Goal: Task Accomplishment & Management: Complete application form

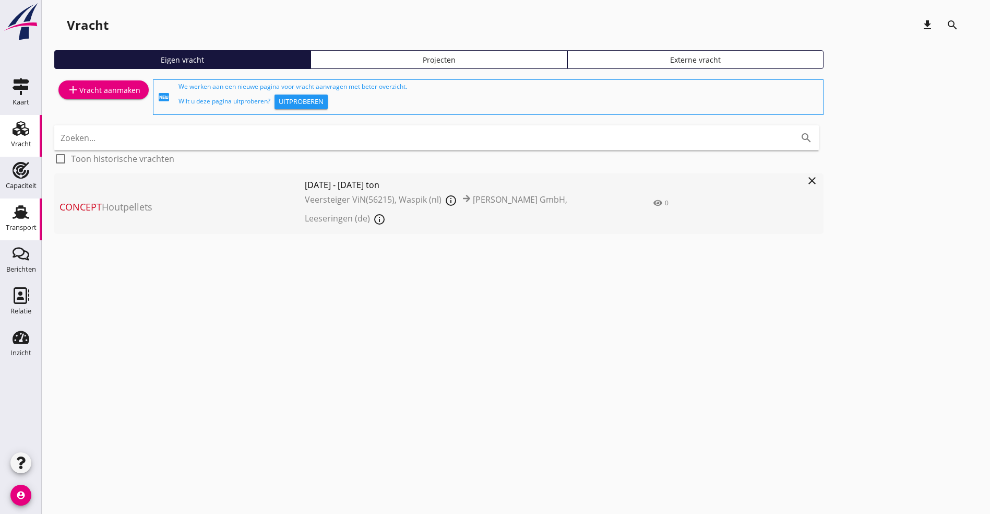
click at [13, 200] on link "Transport Transport" at bounding box center [21, 219] width 42 height 42
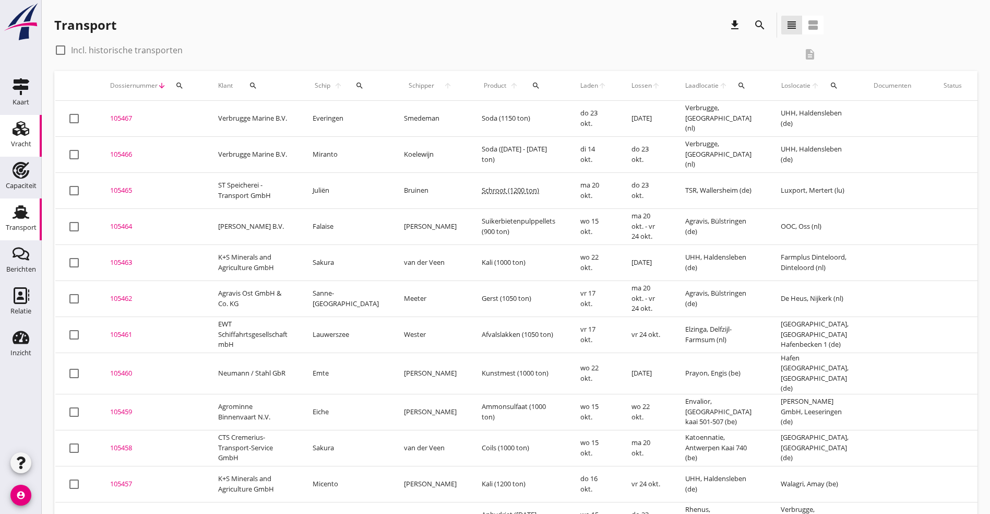
click at [18, 128] on use at bounding box center [21, 128] width 17 height 15
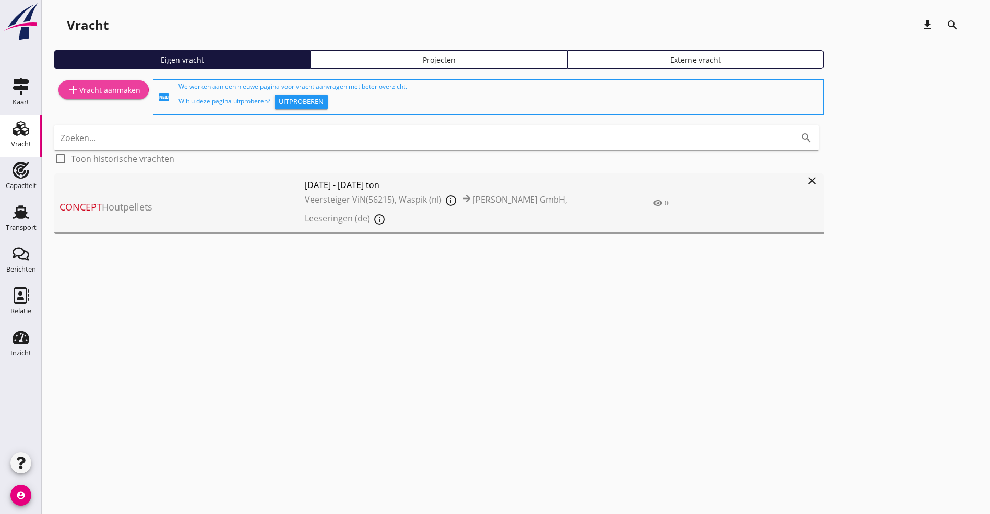
click at [117, 84] on div "add Vracht aanmaken" at bounding box center [104, 90] width 74 height 13
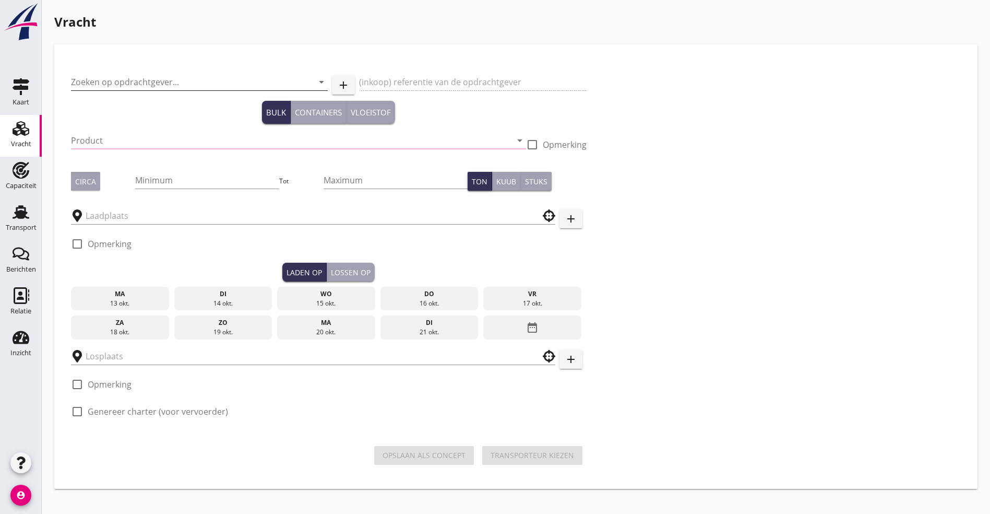
drag, startPoint x: 117, startPoint y: 77, endPoint x: 412, endPoint y: 112, distance: 296.5
click at [118, 77] on input "Zoeken op opdrachtgever..." at bounding box center [185, 82] width 228 height 17
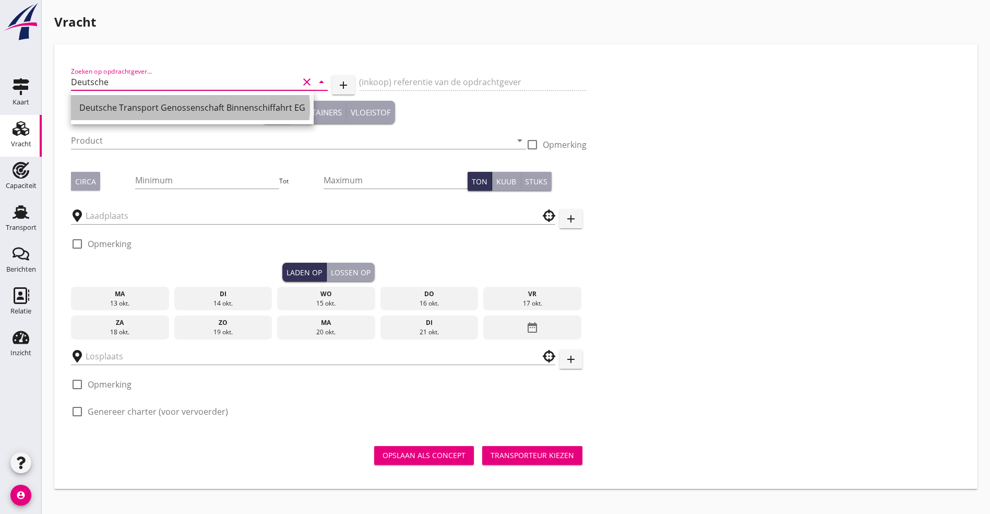
click at [116, 98] on div "Deutsche Transport Genossenschaft Binnenschiffahrt EG" at bounding box center [192, 107] width 226 height 25
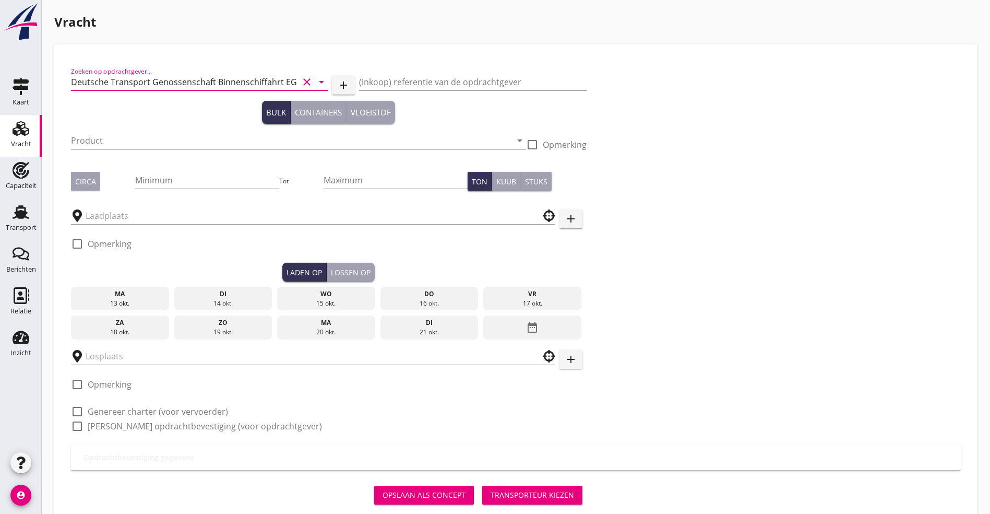
type input "Deutsche Transport Genossenschaft Binnenschiffahrt EG"
click at [89, 141] on input "Product" at bounding box center [291, 140] width 441 height 17
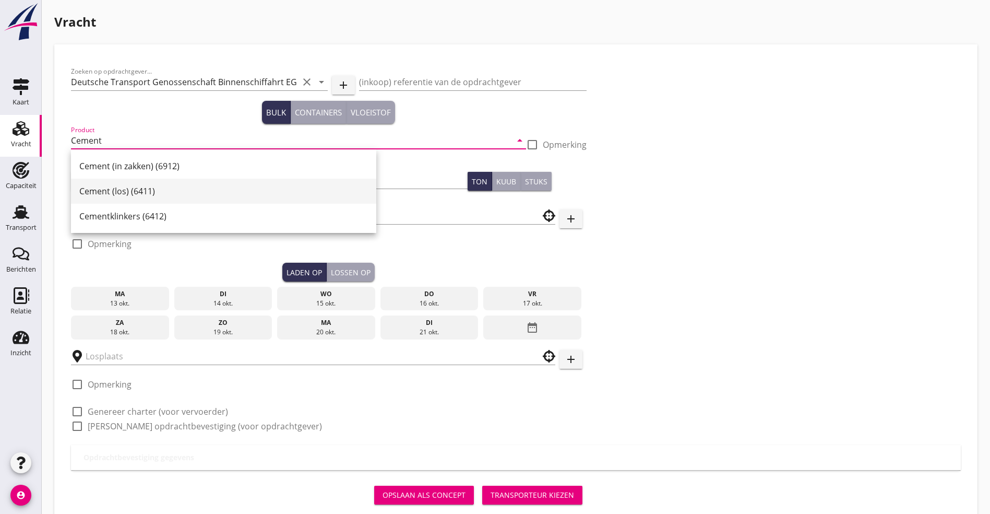
click at [92, 193] on div "Cement (los) (6411)" at bounding box center [223, 191] width 289 height 13
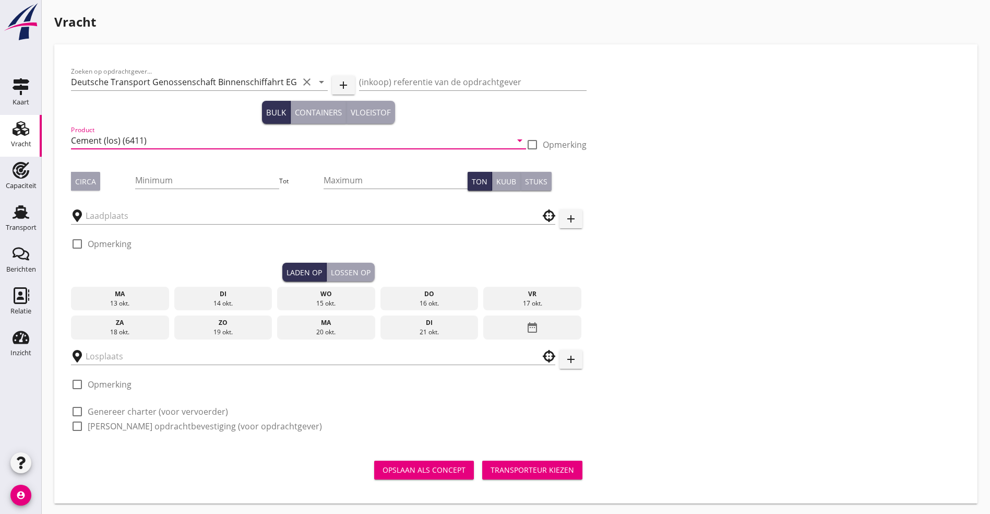
click at [198, 144] on input "Cement (los) (6411)" at bounding box center [291, 140] width 441 height 17
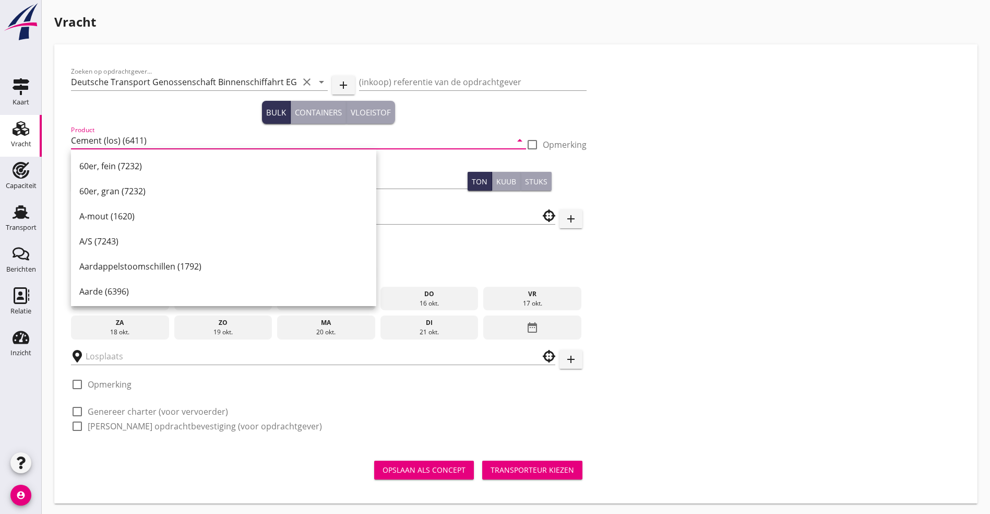
drag, startPoint x: 198, startPoint y: 144, endPoint x: 11, endPoint y: 129, distance: 187.4
click at [11, 129] on div "Kaart Kaart Vracht Vracht Capaciteit Capaciteit Transport Transport Berichten B…" at bounding box center [495, 258] width 990 height 516
type input "Cement (los) (6411)"
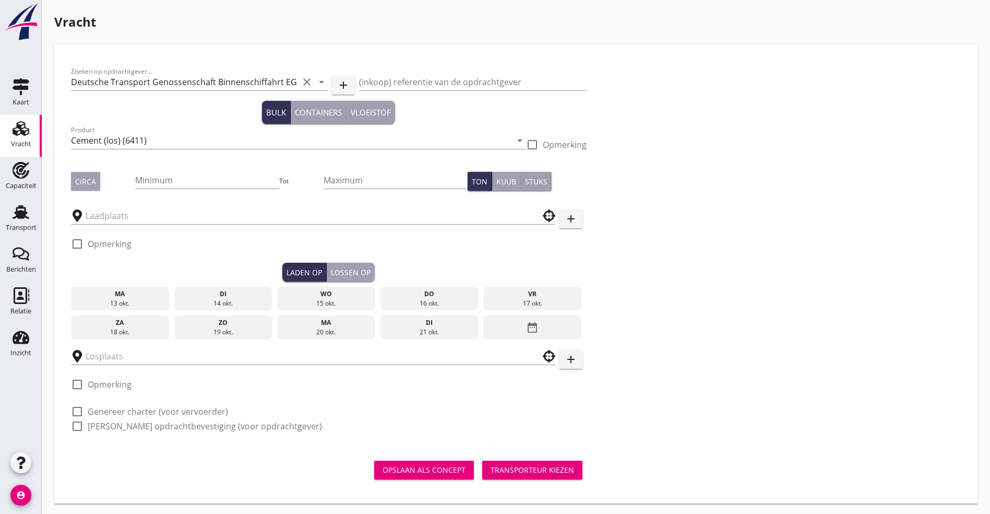
click at [179, 130] on div "Product Cement (los) (6411) arrow_drop_down" at bounding box center [298, 142] width 455 height 33
click at [161, 141] on input "Cement (los) (6411)" at bounding box center [291, 140] width 441 height 17
type input "Cement in Bigbags (CDNI 6411)"
click at [140, 181] on input "Minimum" at bounding box center [207, 180] width 144 height 17
type input "800"
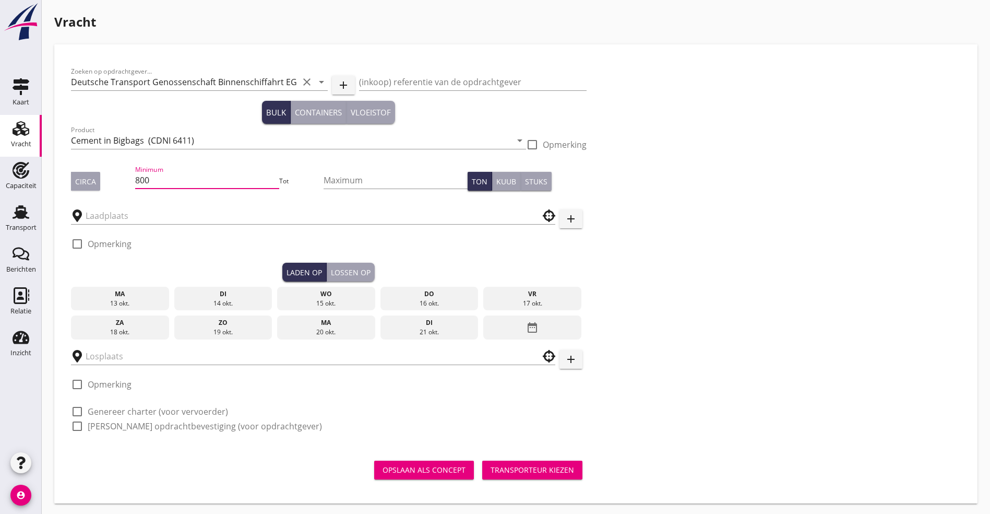
click at [83, 181] on div "Circa" at bounding box center [85, 181] width 21 height 11
click at [99, 219] on input "text" at bounding box center [306, 215] width 441 height 17
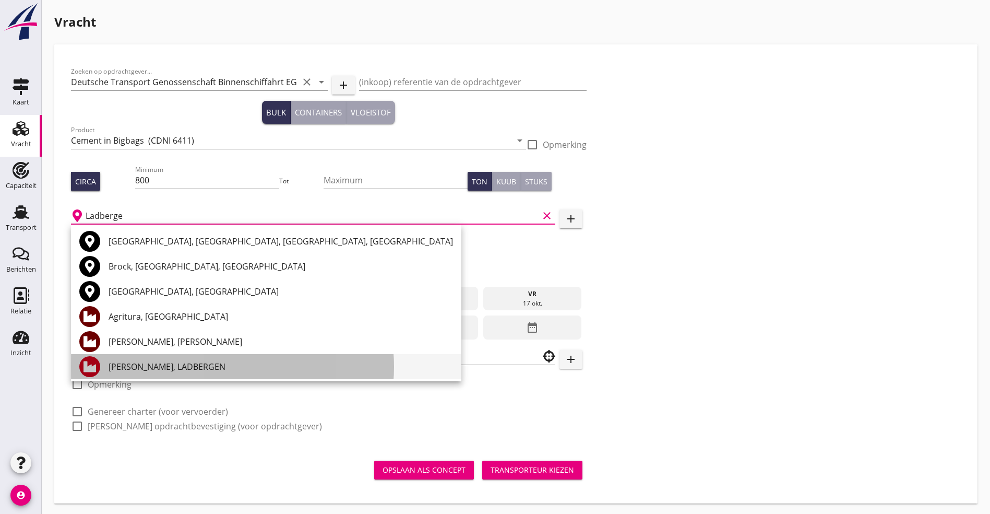
click at [194, 364] on div "[PERSON_NAME], LADBERGEN" at bounding box center [281, 366] width 345 height 13
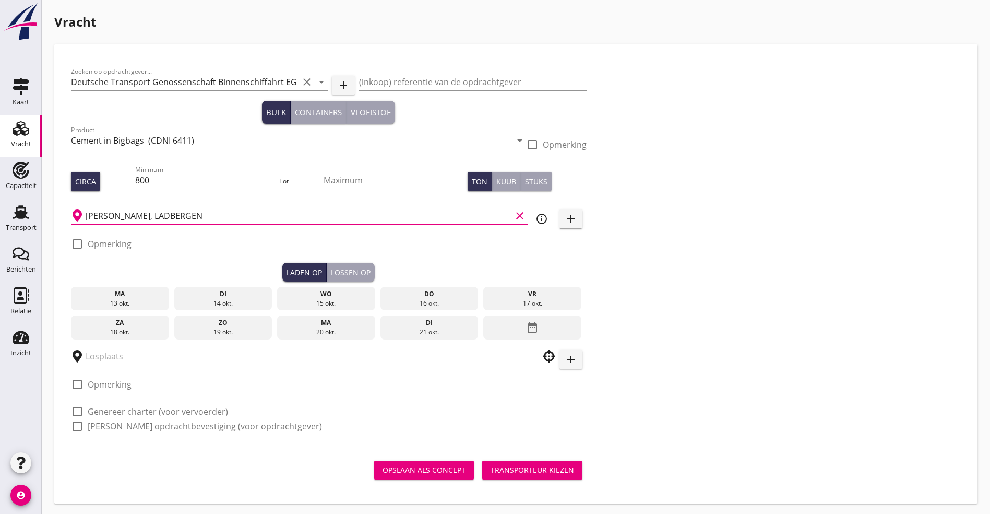
type input "[PERSON_NAME], LADBERGEN"
click at [280, 299] on div "15 okt." at bounding box center [326, 303] width 93 height 9
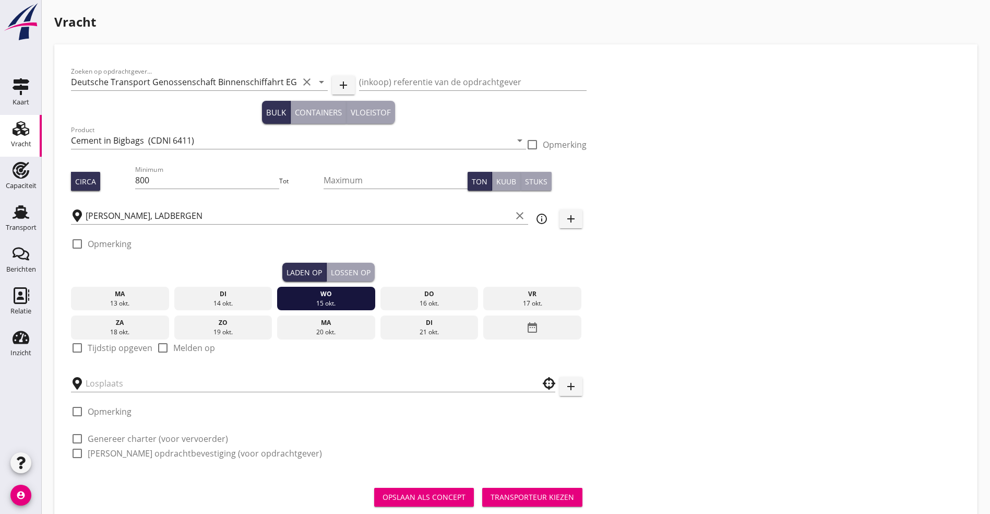
click at [113, 348] on label "Tijdstip opgeven" at bounding box center [120, 347] width 65 height 10
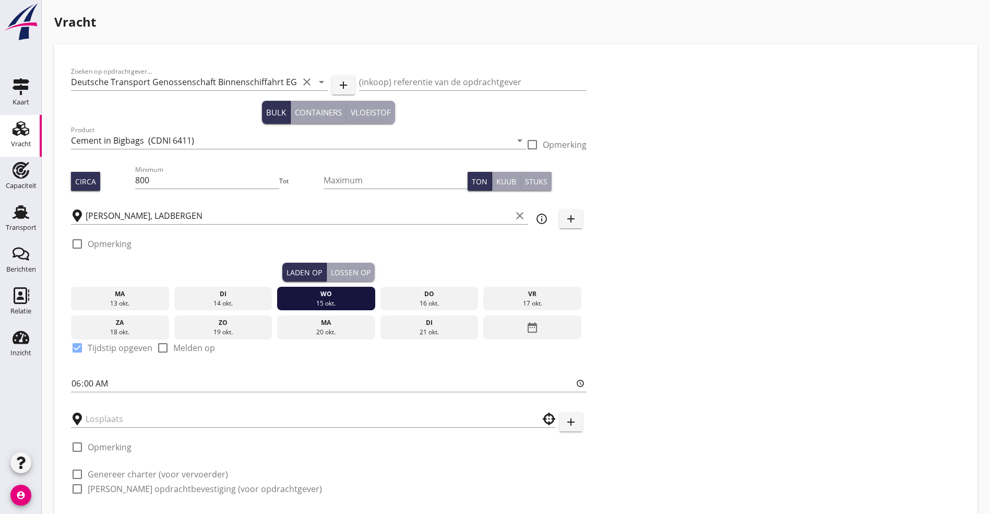
click at [113, 344] on label "Tijdstip opgeven" at bounding box center [120, 347] width 65 height 10
checkbox input "false"
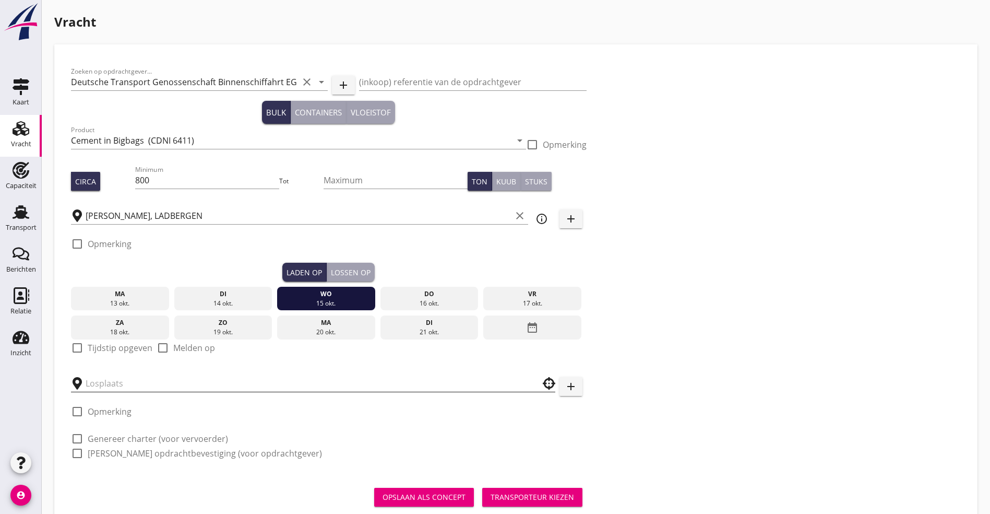
click at [103, 372] on input "text" at bounding box center [306, 383] width 441 height 17
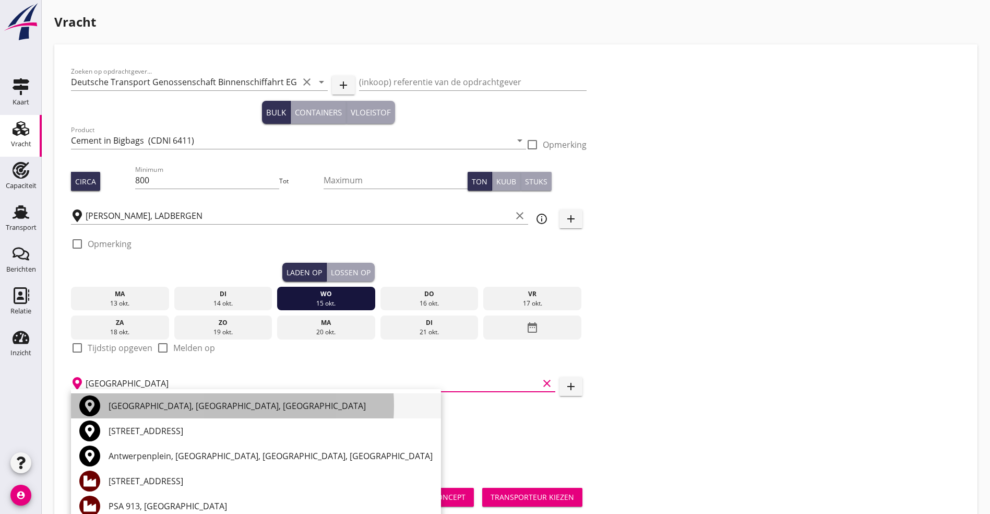
click at [167, 372] on div "[GEOGRAPHIC_DATA], [GEOGRAPHIC_DATA], [GEOGRAPHIC_DATA]" at bounding box center [271, 405] width 324 height 13
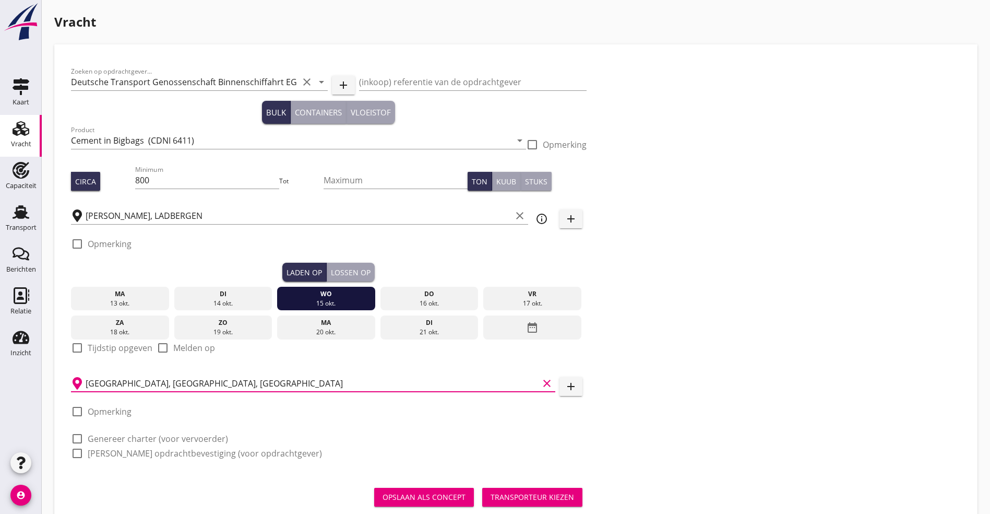
type input "[GEOGRAPHIC_DATA], [GEOGRAPHIC_DATA], [GEOGRAPHIC_DATA]"
click at [331, 267] on div "Lossen op" at bounding box center [351, 272] width 40 height 11
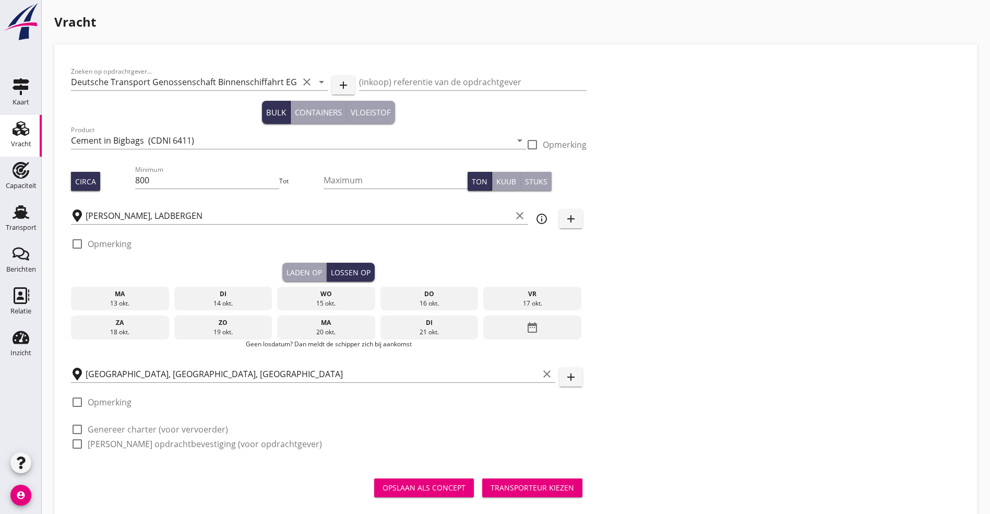
click at [280, 318] on div "ma" at bounding box center [326, 322] width 93 height 9
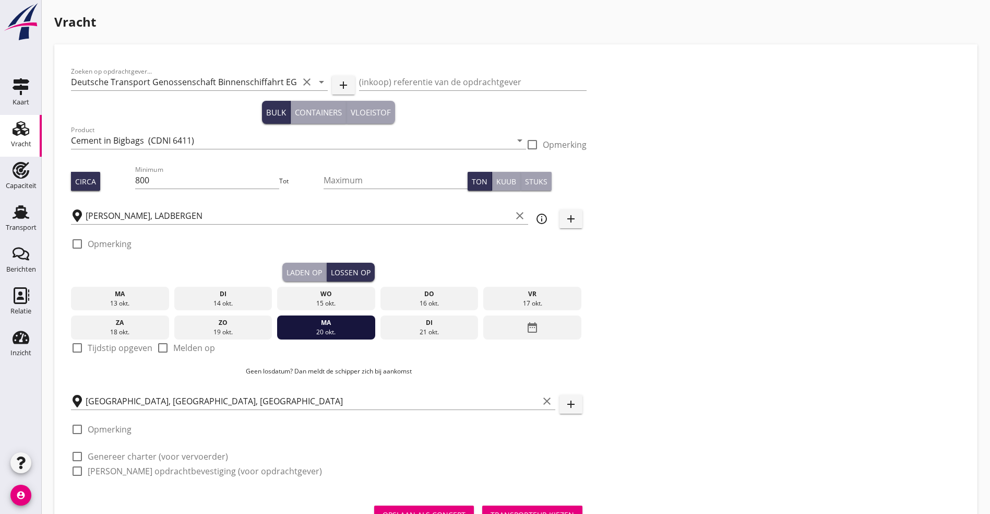
click at [135, 342] on label "Tijdstip opgeven" at bounding box center [120, 347] width 65 height 10
checkbox input "true"
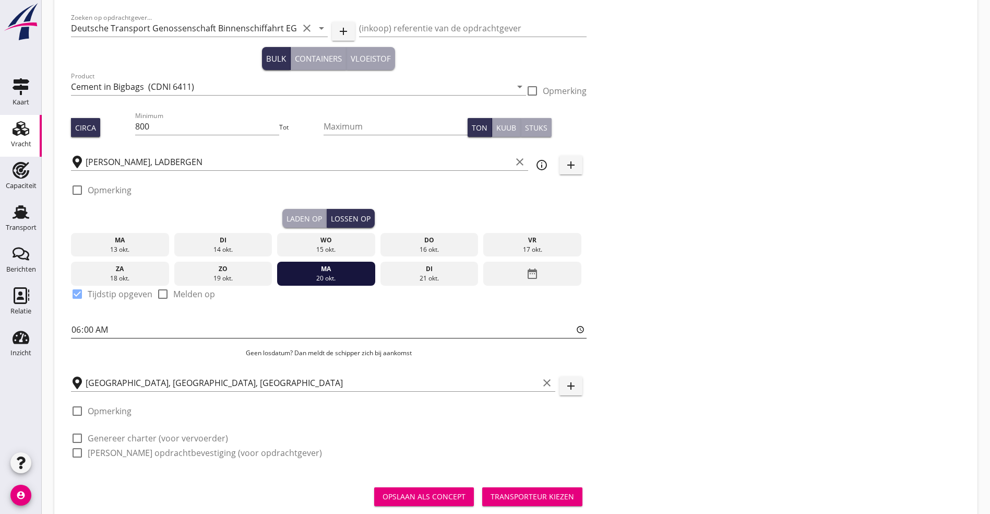
scroll to position [79, 0]
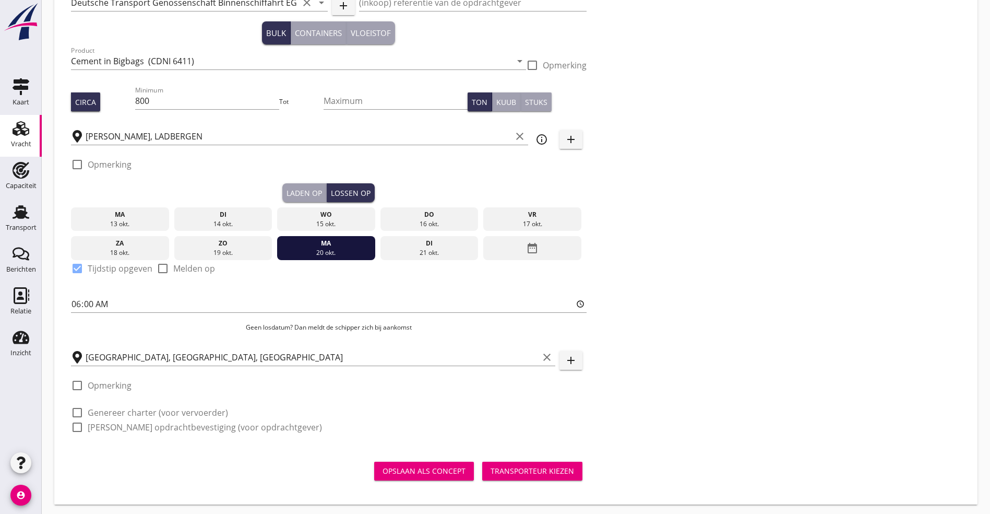
click at [75, 372] on div at bounding box center [77, 385] width 18 height 18
checkbox input "true"
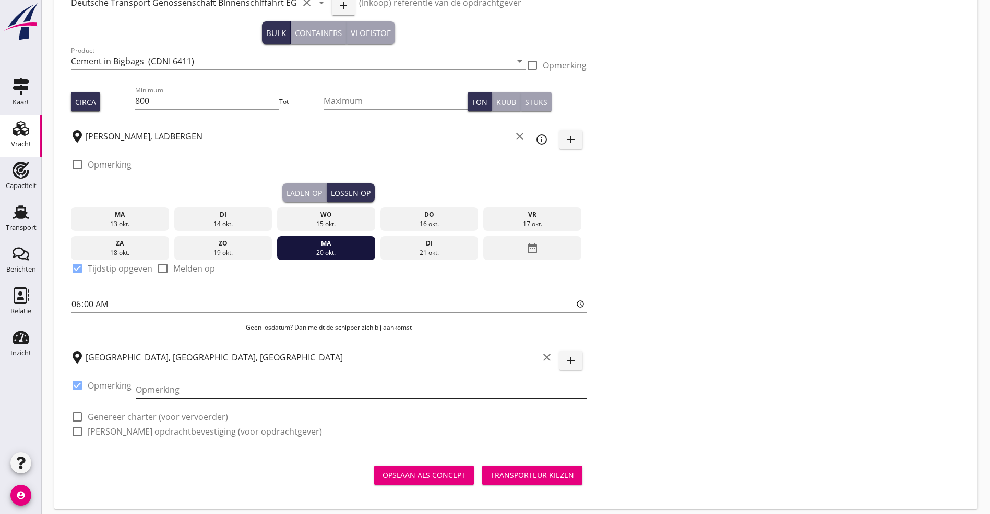
click at [180, 372] on input "Opmerking" at bounding box center [361, 389] width 451 height 17
type input "n.a.t.w. op zeeschip, lossen als 3e schip"
click at [76, 372] on div at bounding box center [77, 417] width 18 height 18
checkbox input "true"
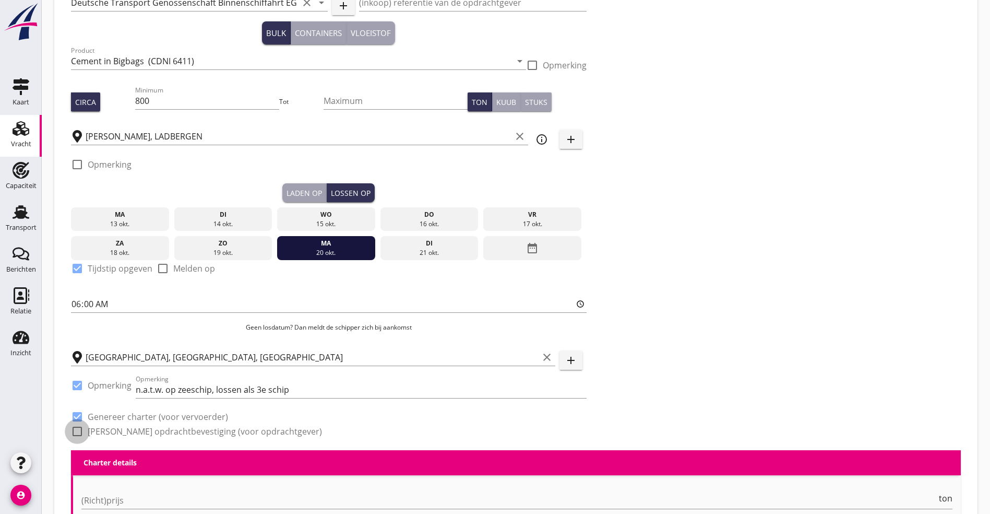
click at [81, 372] on div at bounding box center [77, 431] width 18 height 18
checkbox input "true"
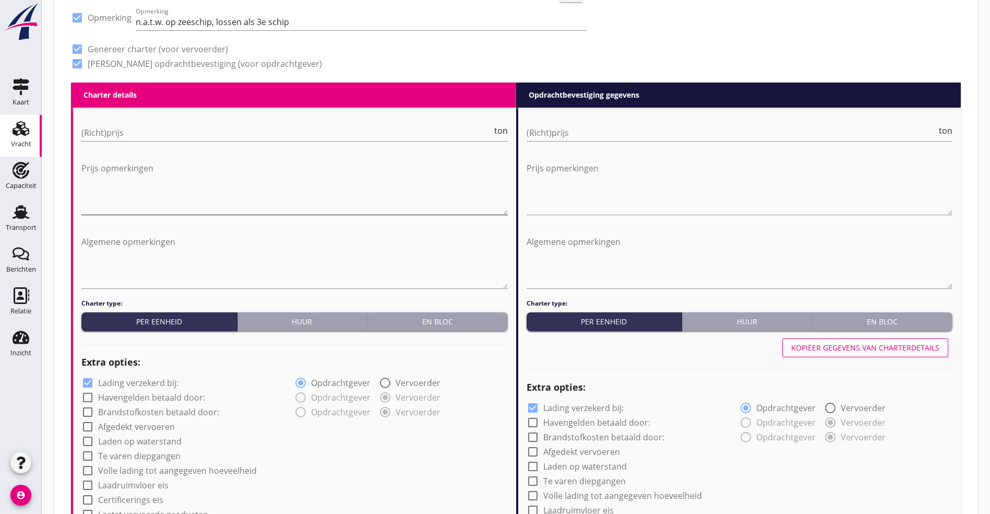
scroll to position [471, 0]
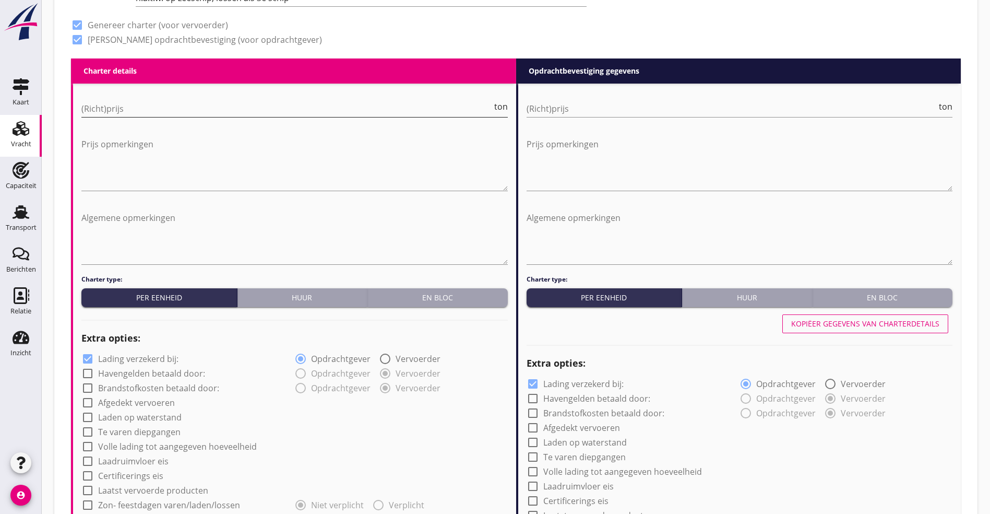
drag, startPoint x: 118, startPoint y: 115, endPoint x: 128, endPoint y: 111, distance: 10.8
click at [121, 115] on div "(Richt)prijs ton" at bounding box center [294, 113] width 426 height 27
click at [138, 108] on input "(Richt)prijs" at bounding box center [286, 108] width 411 height 17
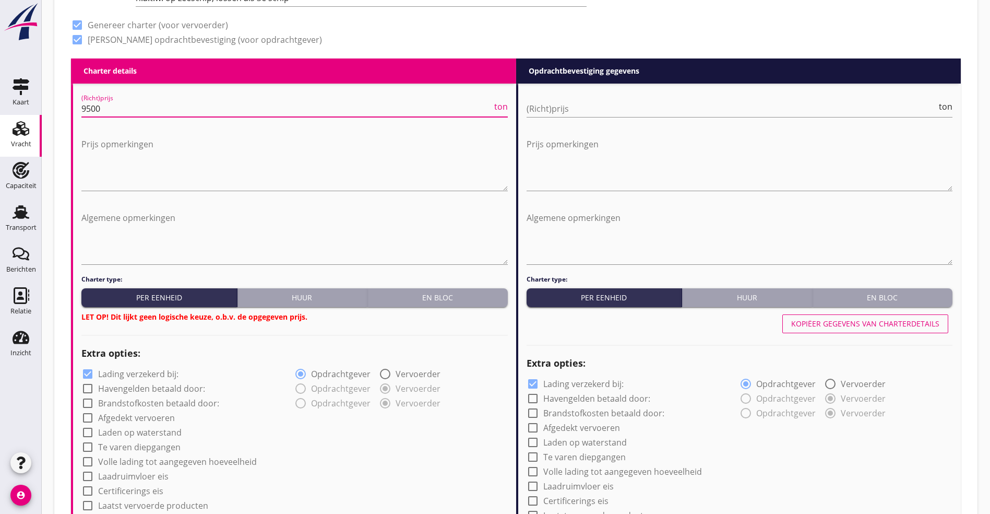
type input "9500"
click at [459, 284] on div "Charter type: Per eenheid Huur En bloc LET OP! Dit lijkt geen logische keuze, o…" at bounding box center [294, 299] width 426 height 48
click at [455, 294] on div "En bloc" at bounding box center [438, 297] width 132 height 11
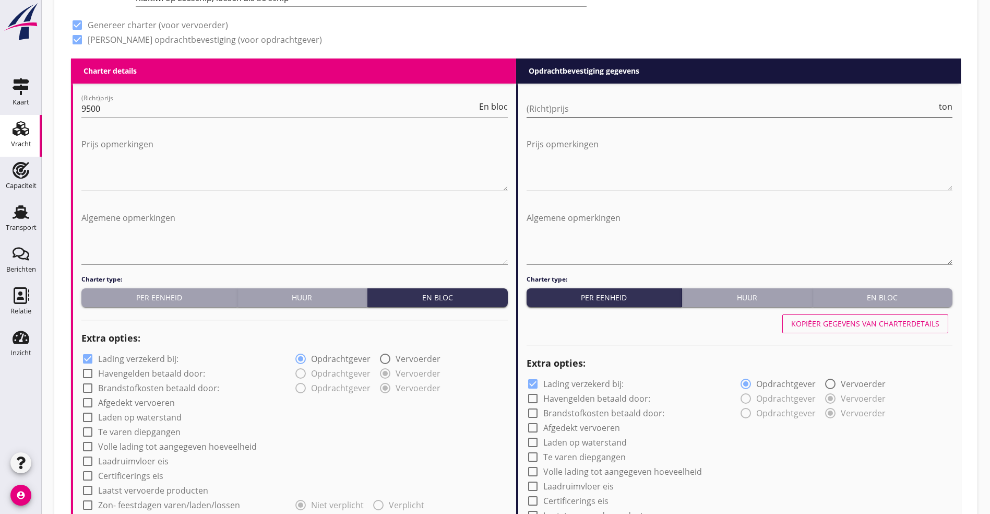
click at [551, 106] on input "(Richt)prijs" at bounding box center [732, 108] width 411 height 17
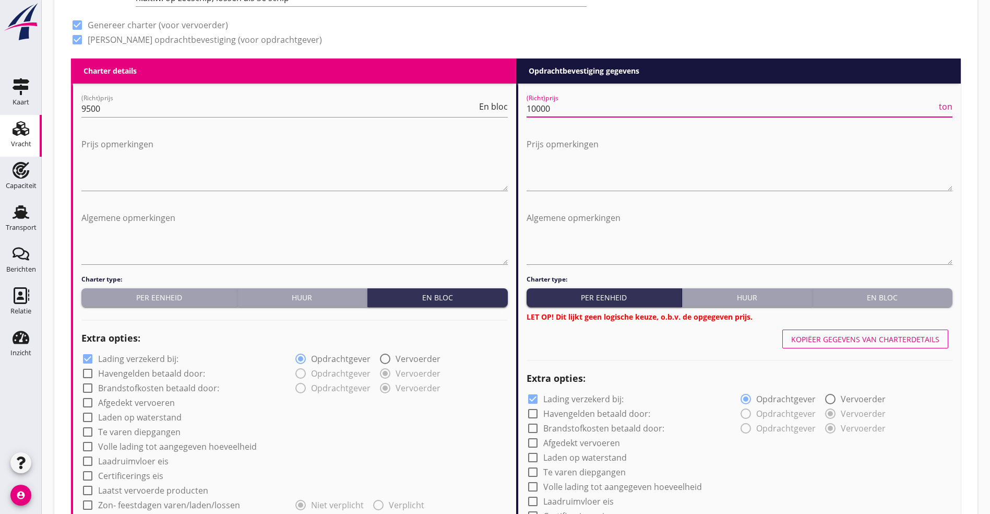
type input "10000"
click at [561, 292] on div "En bloc" at bounding box center [883, 297] width 132 height 11
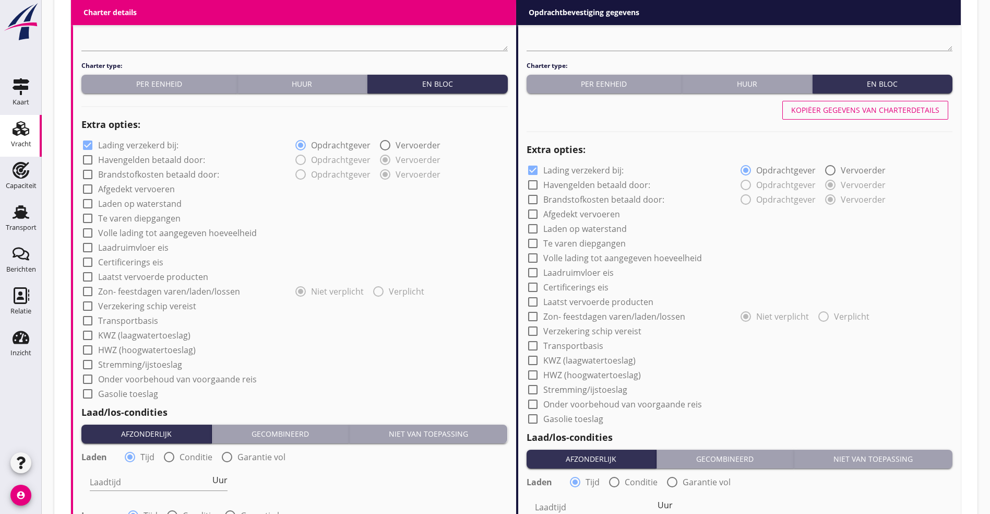
scroll to position [706, 0]
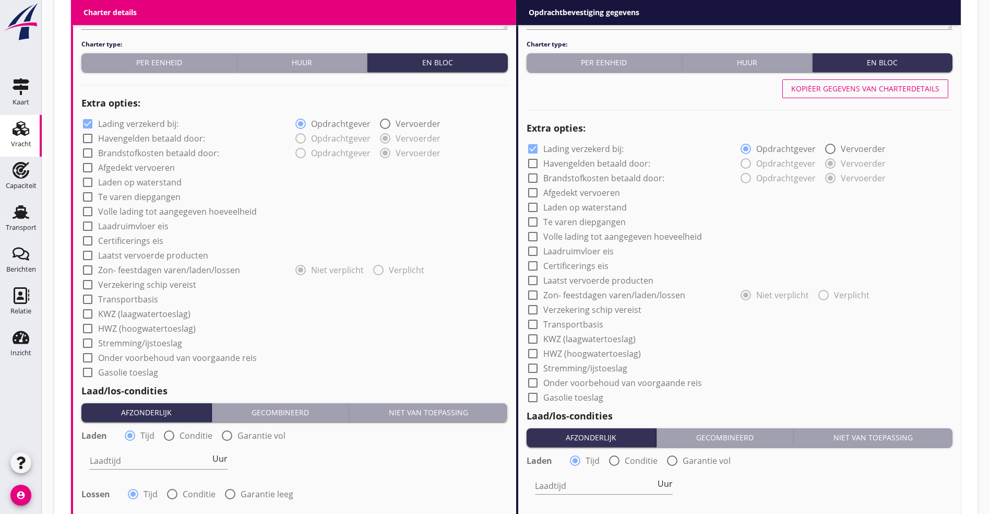
click at [129, 163] on label "Afgedekt vervoeren" at bounding box center [136, 167] width 77 height 10
checkbox input "true"
click at [114, 208] on label "Volle lading tot aangegeven hoeveelheid" at bounding box center [177, 211] width 159 height 10
checkbox input "true"
click at [101, 280] on label "Verzekering schip vereist" at bounding box center [147, 284] width 98 height 10
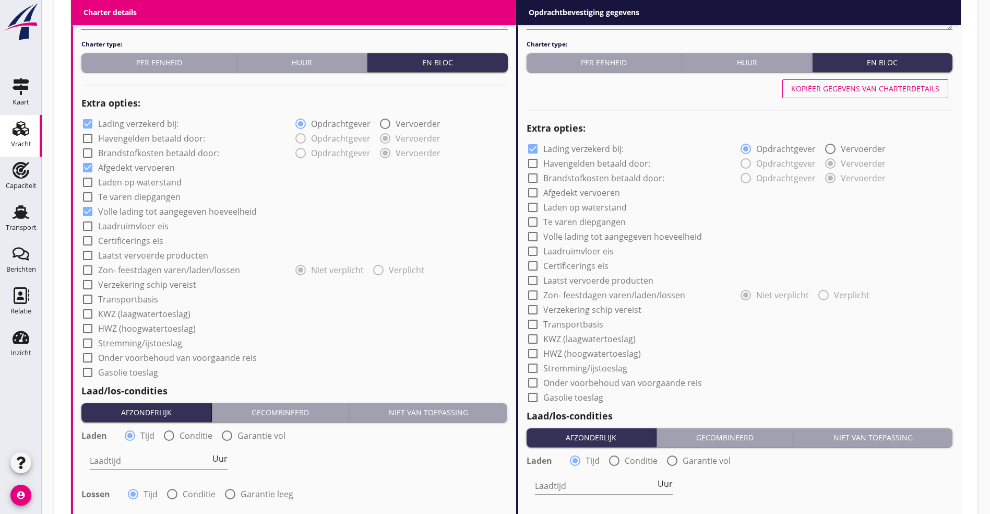
checkbox input "true"
click at [104, 294] on label "Transportbasis" at bounding box center [128, 299] width 60 height 10
checkbox input "true"
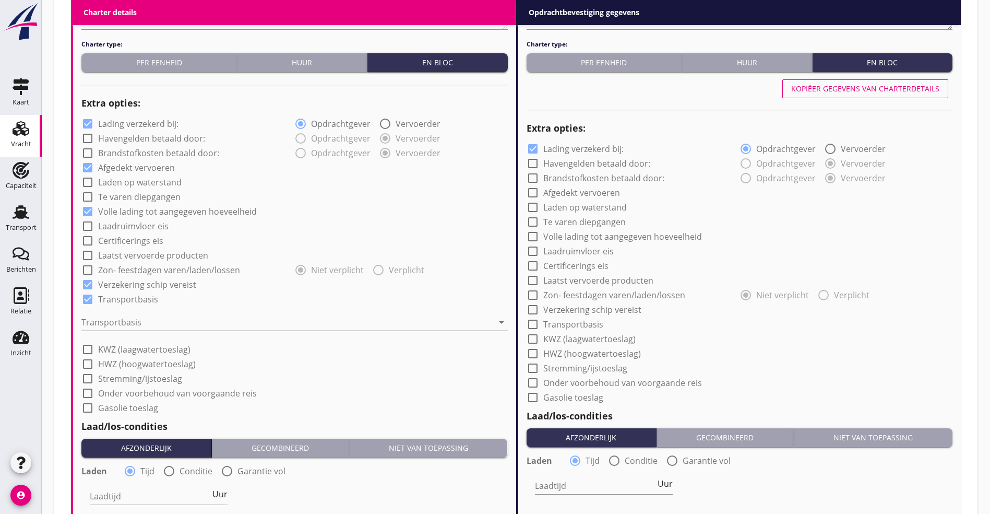
click at [122, 314] on div at bounding box center [287, 322] width 412 height 17
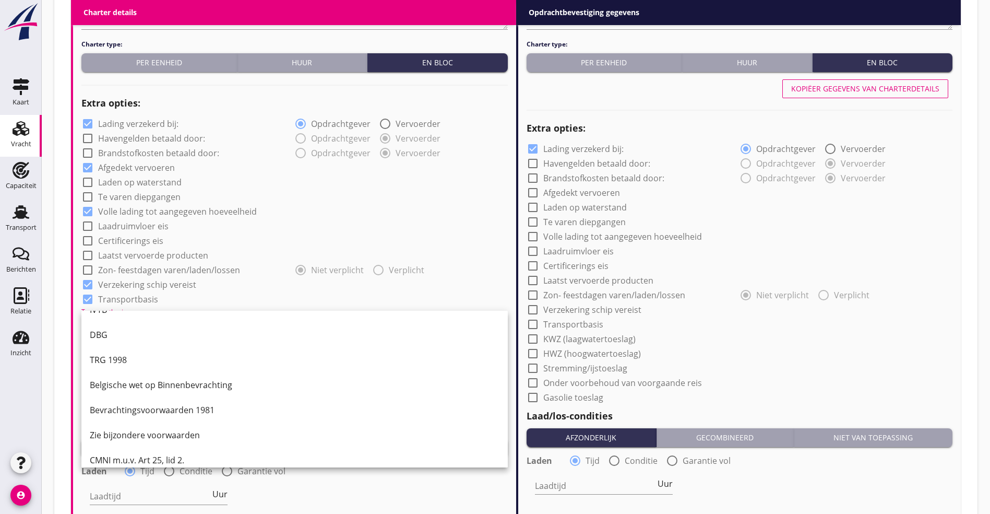
scroll to position [27, 0]
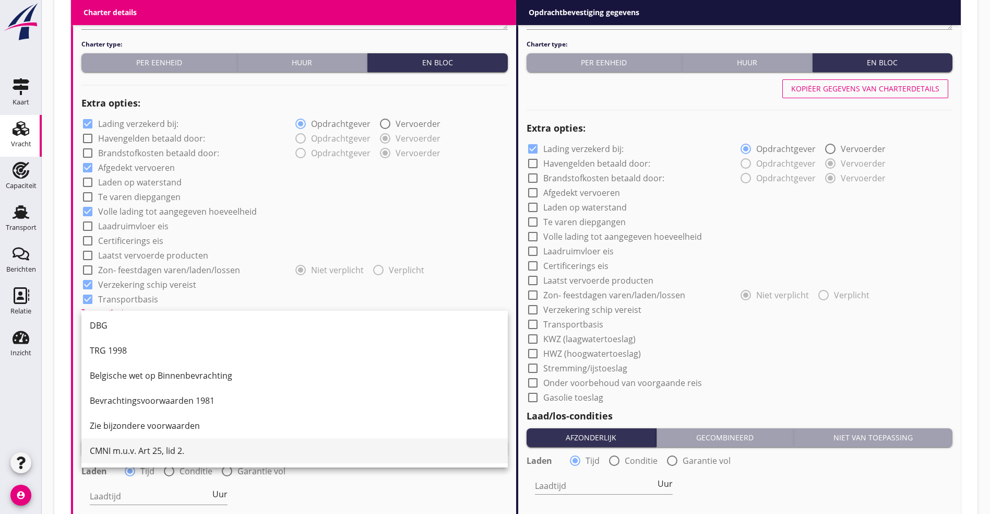
click at [120, 372] on div "CMNI m.u.v. Art 25, lid 2." at bounding box center [295, 450] width 410 height 25
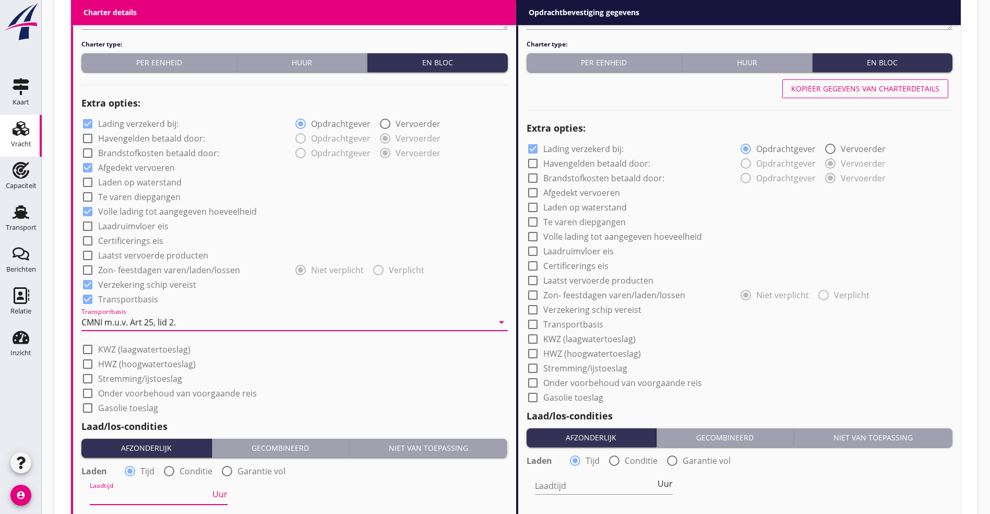
click at [108, 372] on input "Laadtijd" at bounding box center [150, 496] width 121 height 17
click at [217, 372] on span "Uur" at bounding box center [219, 494] width 15 height 8
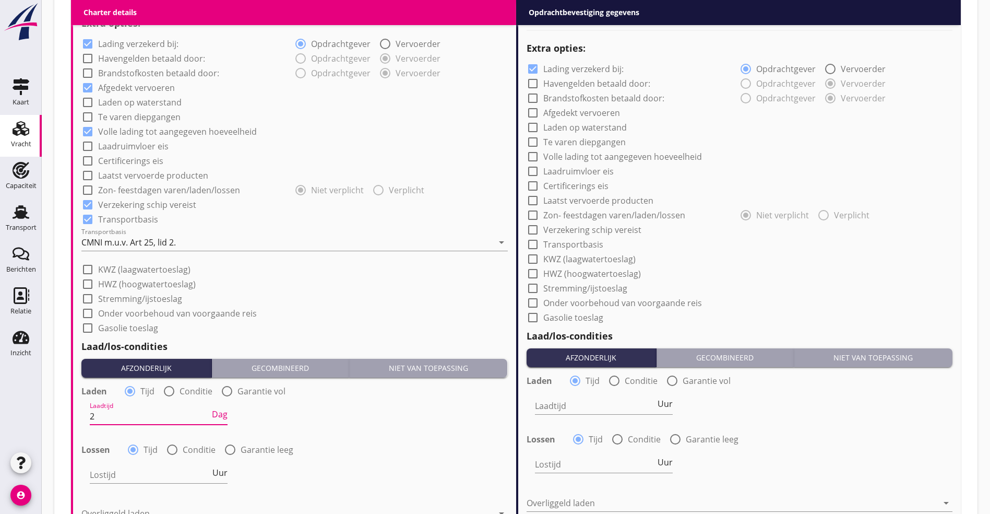
scroll to position [941, 0]
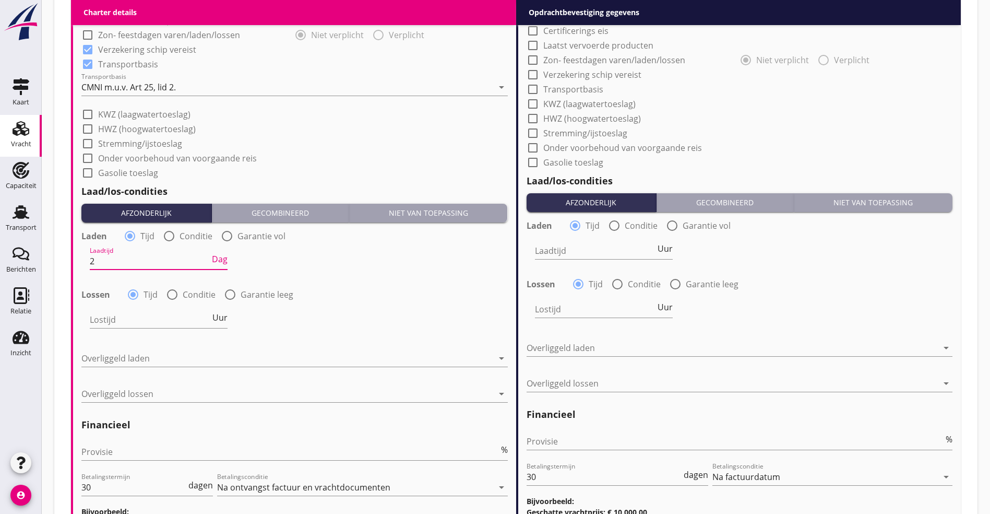
type input "2"
click at [116, 305] on div "Lostijd Uur" at bounding box center [159, 321] width 138 height 33
click at [112, 318] on input "Lostijd" at bounding box center [150, 319] width 121 height 17
type input "48"
click at [149, 351] on div at bounding box center [287, 358] width 412 height 17
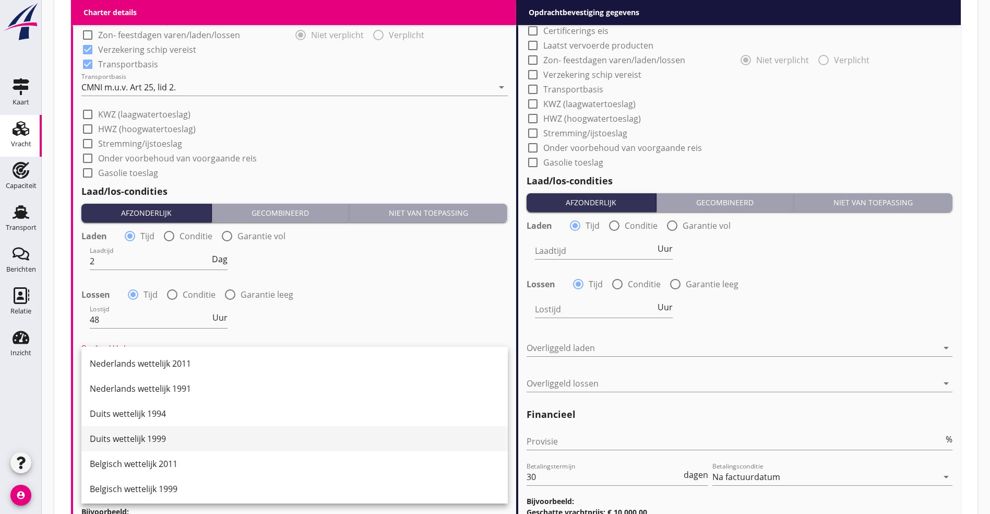
click at [167, 372] on div "Duits wettelijk 1999" at bounding box center [295, 438] width 410 height 13
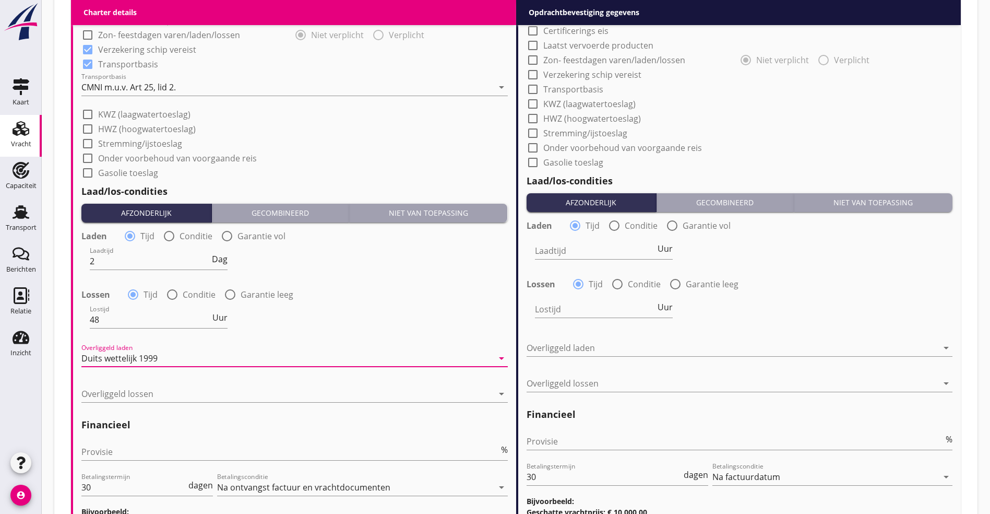
click at [147, 372] on div at bounding box center [294, 374] width 426 height 6
click at [145, 372] on div at bounding box center [287, 393] width 412 height 17
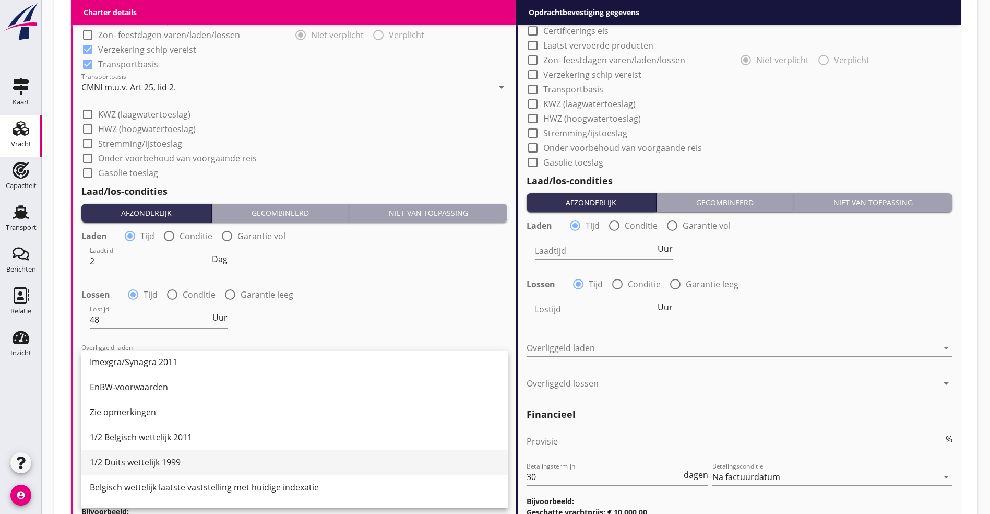
scroll to position [235, 0]
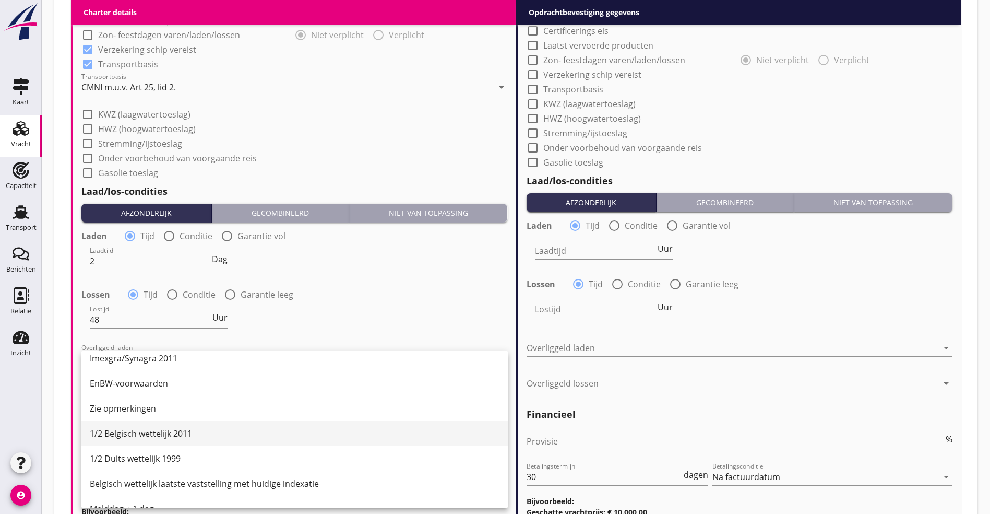
click at [136, 372] on div "1/2 Belgisch wettelijk 2011" at bounding box center [295, 433] width 410 height 13
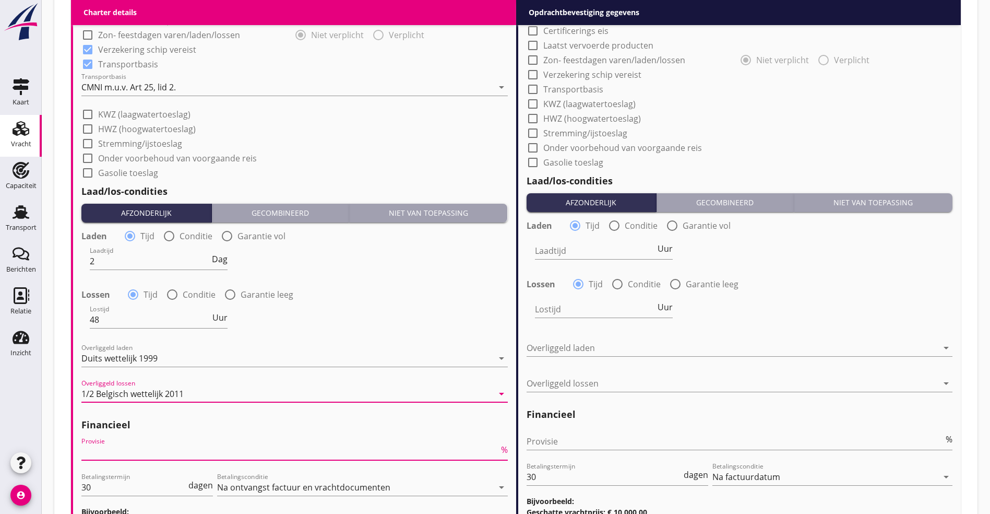
click at [135, 372] on input "Provisie" at bounding box center [290, 451] width 418 height 17
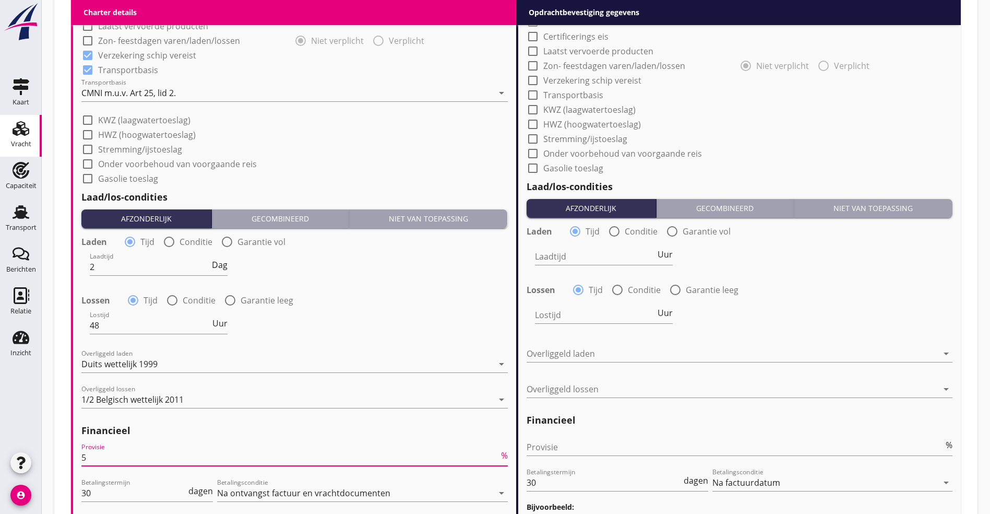
scroll to position [583, 0]
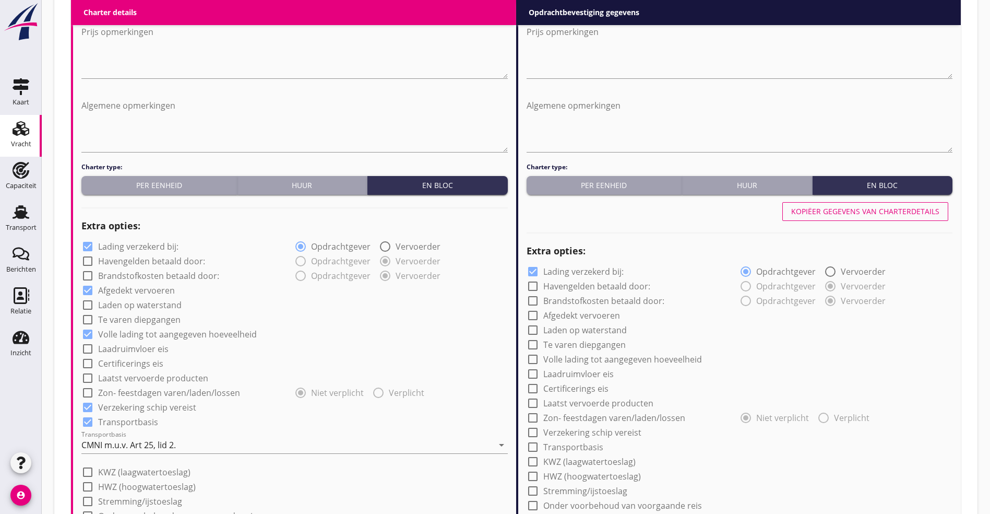
type input "5"
click at [561, 208] on div "Kopiëer gegevens van charterdetails" at bounding box center [865, 211] width 148 height 11
checkbox input "true"
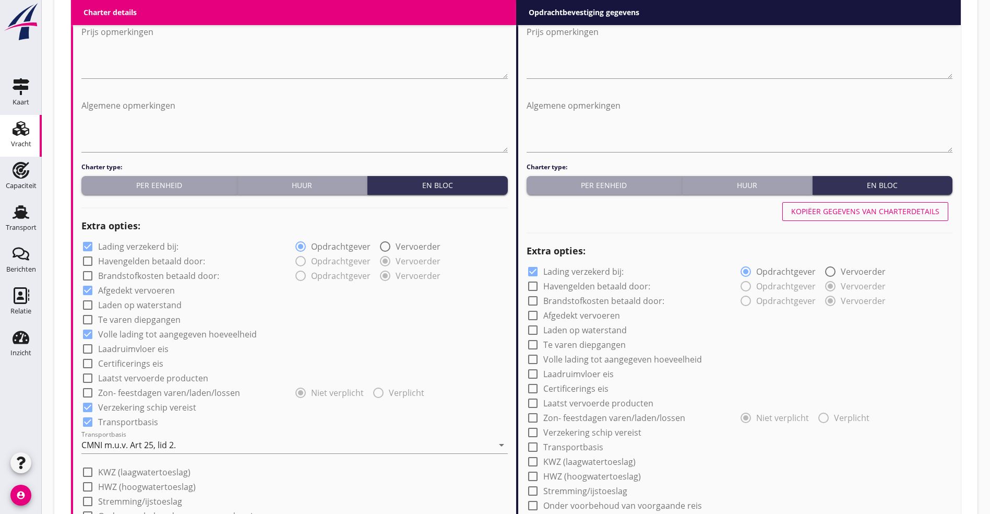
checkbox input "true"
type input "2"
type input "48"
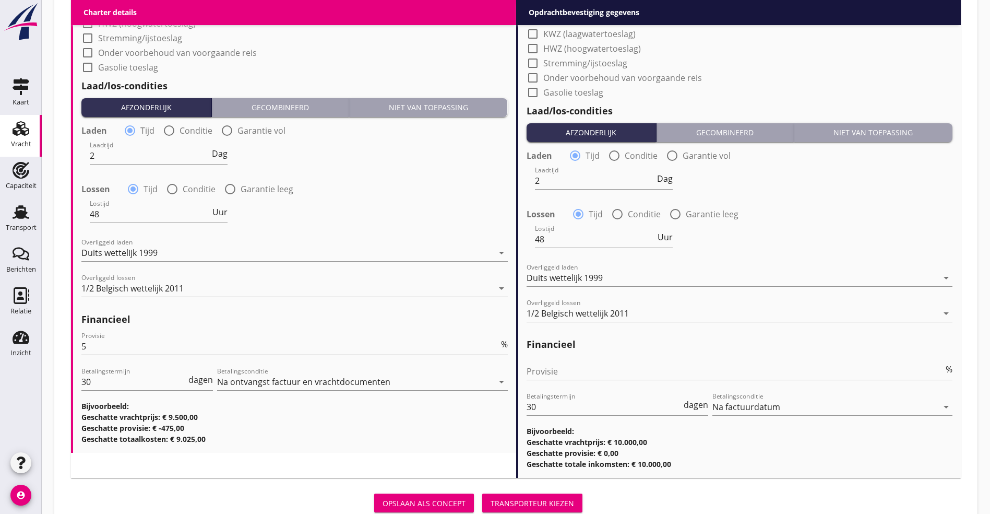
scroll to position [1078, 0]
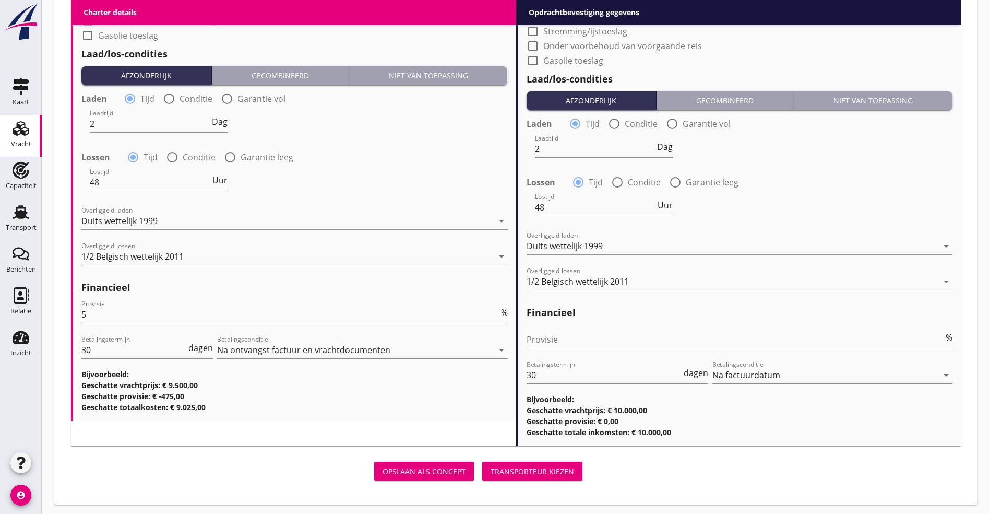
drag, startPoint x: 399, startPoint y: 470, endPoint x: 368, endPoint y: 492, distance: 37.8
click at [491, 372] on div "Transporteur kiezen" at bounding box center [533, 471] width 84 height 11
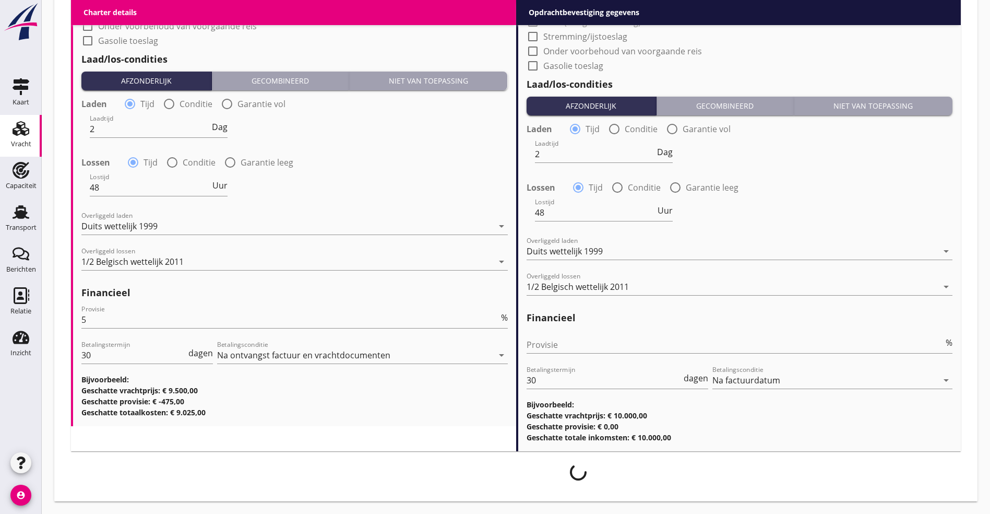
scroll to position [1070, 0]
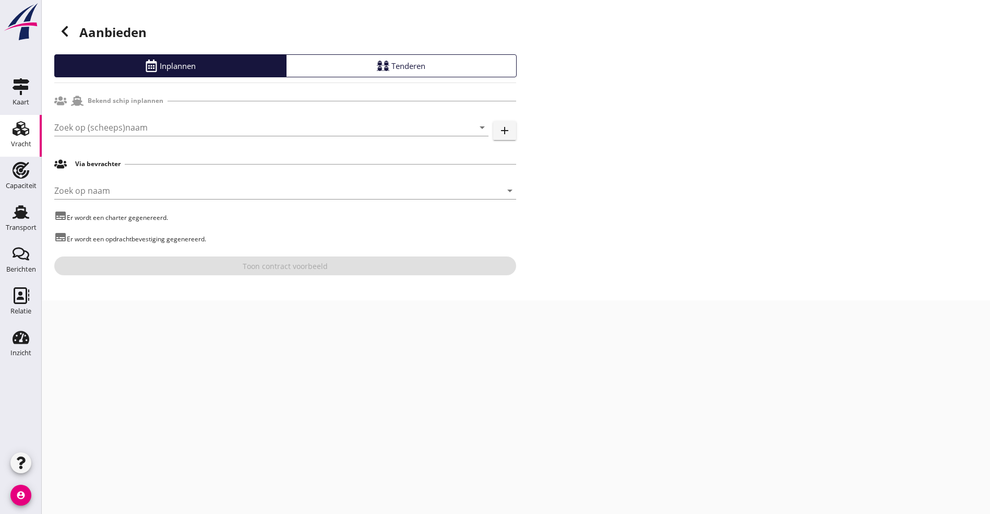
click at [79, 117] on div "Zoek op (scheeps)naam arrow_drop_down add" at bounding box center [285, 129] width 462 height 33
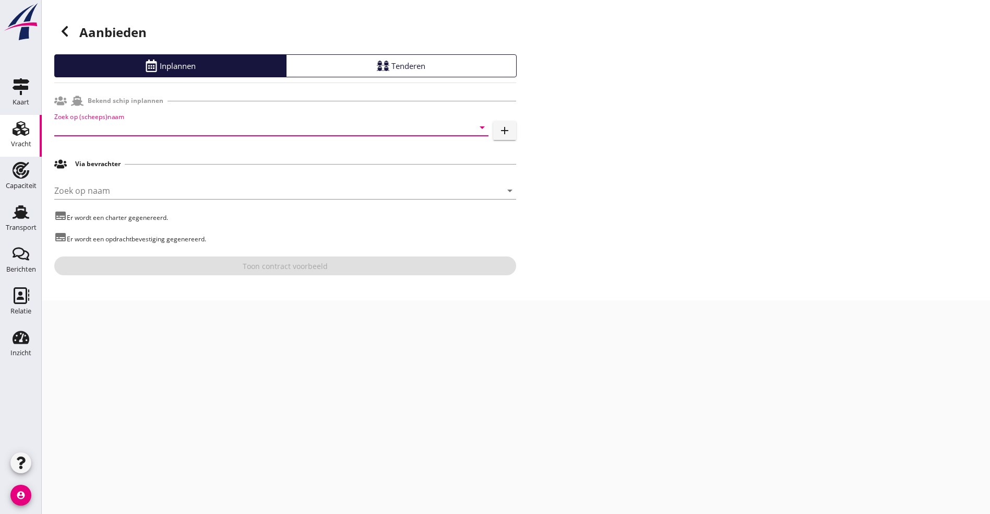
click at [81, 123] on input "Zoek op (scheeps)naam" at bounding box center [256, 127] width 405 height 17
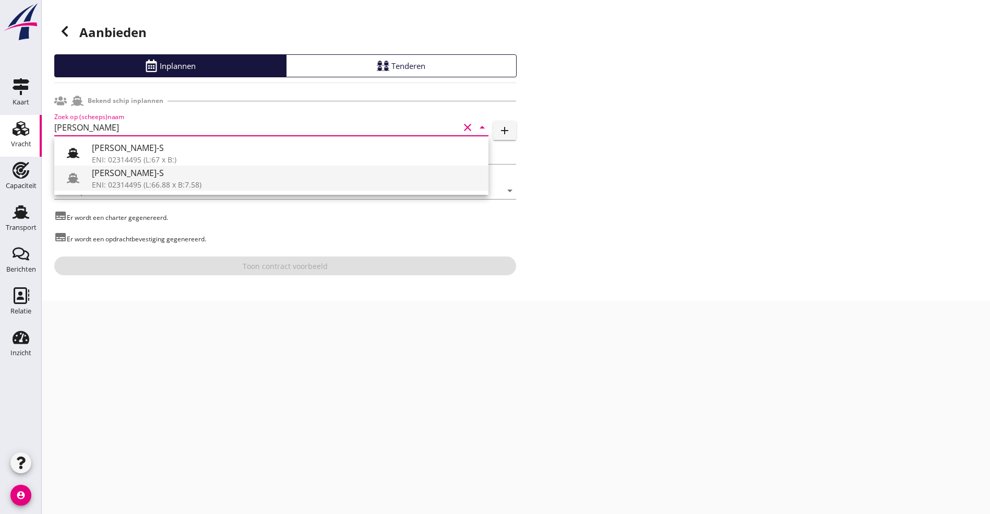
click at [130, 181] on div "ENI: 02314495 (L:66.88 x B:7.58)" at bounding box center [286, 184] width 388 height 11
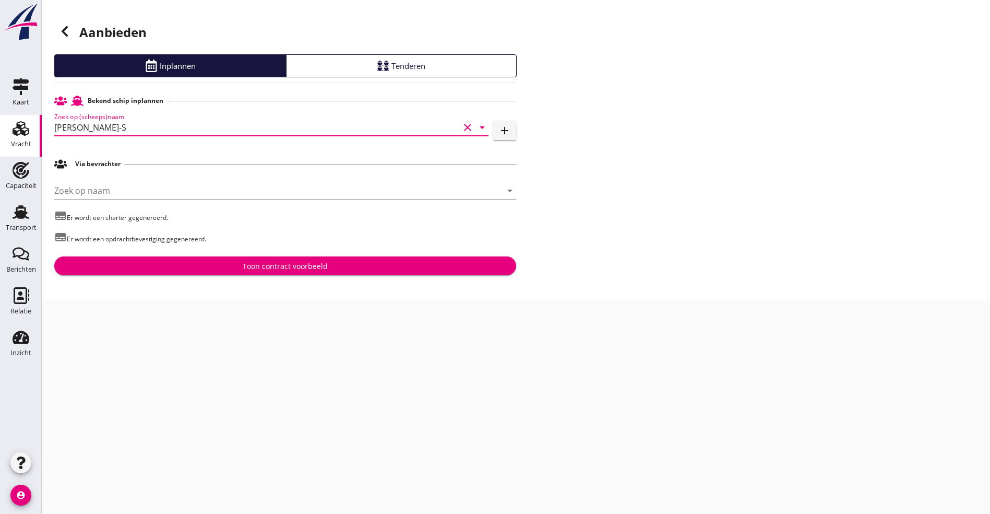
type input "[PERSON_NAME]-S"
click at [143, 260] on div "Toon contract voorbeeld" at bounding box center [285, 265] width 445 height 11
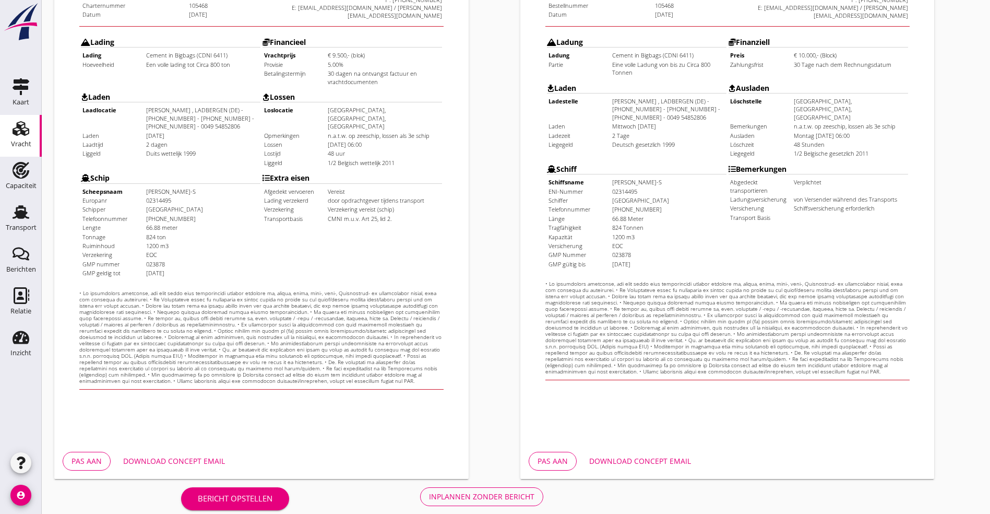
scroll to position [259, 0]
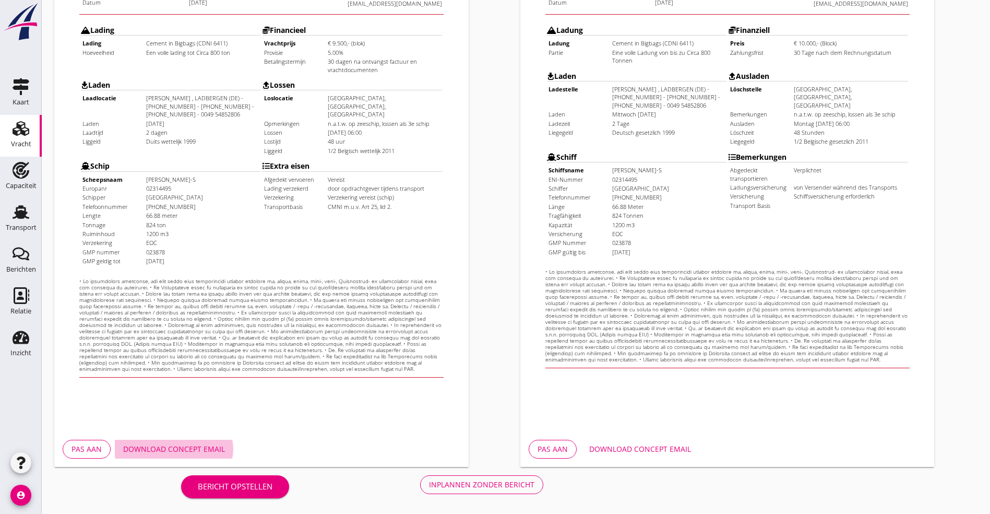
click at [168, 372] on div "Download concept email" at bounding box center [174, 448] width 102 height 11
